Goal: Information Seeking & Learning: Learn about a topic

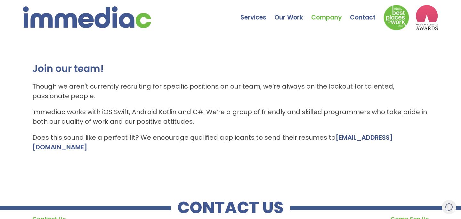
click at [178, 110] on p "immediac works with iOS Swift, Android Kotlin and C#. We’re a group of friendly…" at bounding box center [230, 116] width 397 height 19
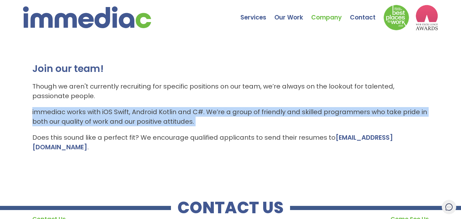
click at [182, 113] on p "immediac works with iOS Swift, Android Kotlin and C#. We’re a group of friendly…" at bounding box center [230, 116] width 397 height 19
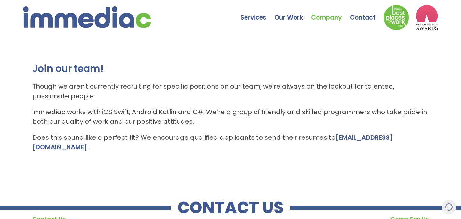
click at [182, 113] on p "immediac works with iOS Swift, Android Kotlin and C#. We’re a group of friendly…" at bounding box center [230, 116] width 397 height 19
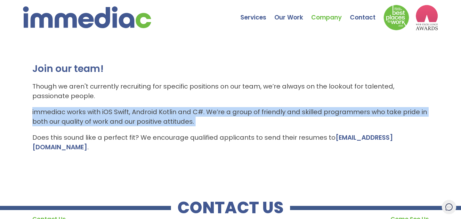
click at [182, 113] on p "immediac works with iOS Swift, Android Kotlin and C#. We’re a group of friendly…" at bounding box center [230, 116] width 397 height 19
click at [178, 127] on div "Join our team! Though we aren't currently recruiting for specific positions on …" at bounding box center [230, 107] width 397 height 90
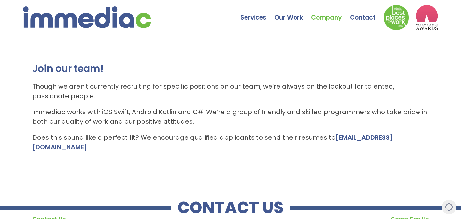
click at [178, 127] on div "Join our team! Though we aren't currently recruiting for specific positions on …" at bounding box center [230, 107] width 397 height 90
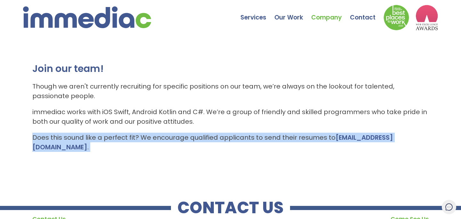
click at [181, 133] on div "Join our team! Though we aren't currently recruiting for specific positions on …" at bounding box center [230, 107] width 397 height 90
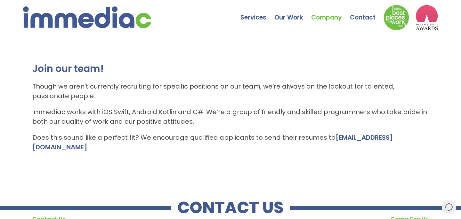
click at [181, 133] on div "Join our team! Though we aren't currently recruiting for specific positions on …" at bounding box center [230, 107] width 397 height 90
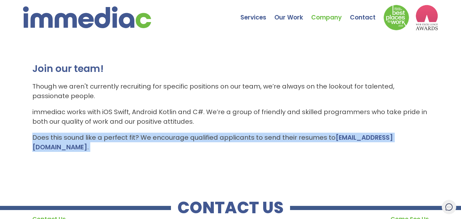
click at [244, 139] on p "Does this sound like a perfect fit? We encourage qualified applicants to send t…" at bounding box center [230, 142] width 397 height 19
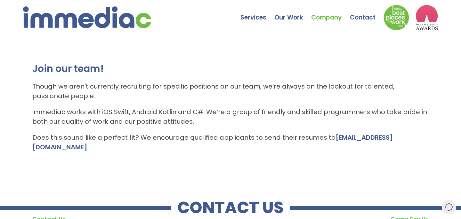
drag, startPoint x: 421, startPoint y: 138, endPoint x: 11, endPoint y: 7, distance: 429.9
click at [11, 38] on body "Services Web Design Apps Technologies Custom Software Search Engine Optimizatio…" at bounding box center [230, 147] width 461 height 219
copy body "Join our team! Though we aren't currently recruiting for specific positions on …"
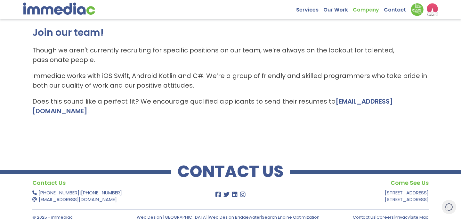
scroll to position [40, 0]
